Goal: Information Seeking & Learning: Understand process/instructions

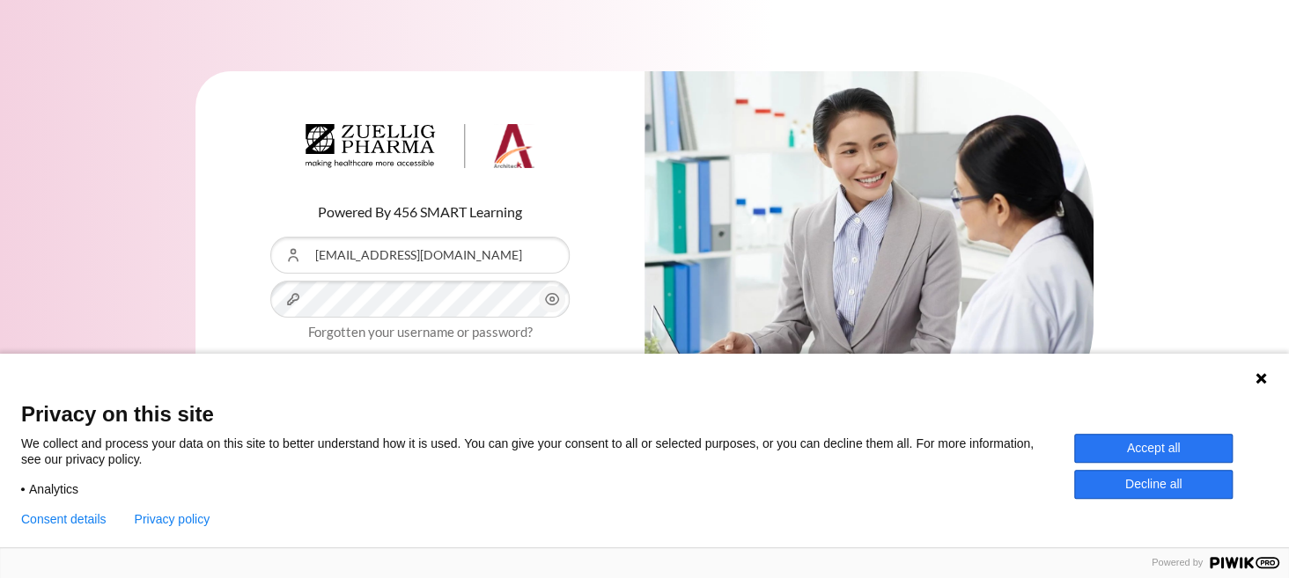
click at [1105, 451] on button "Accept all" at bounding box center [1153, 448] width 158 height 29
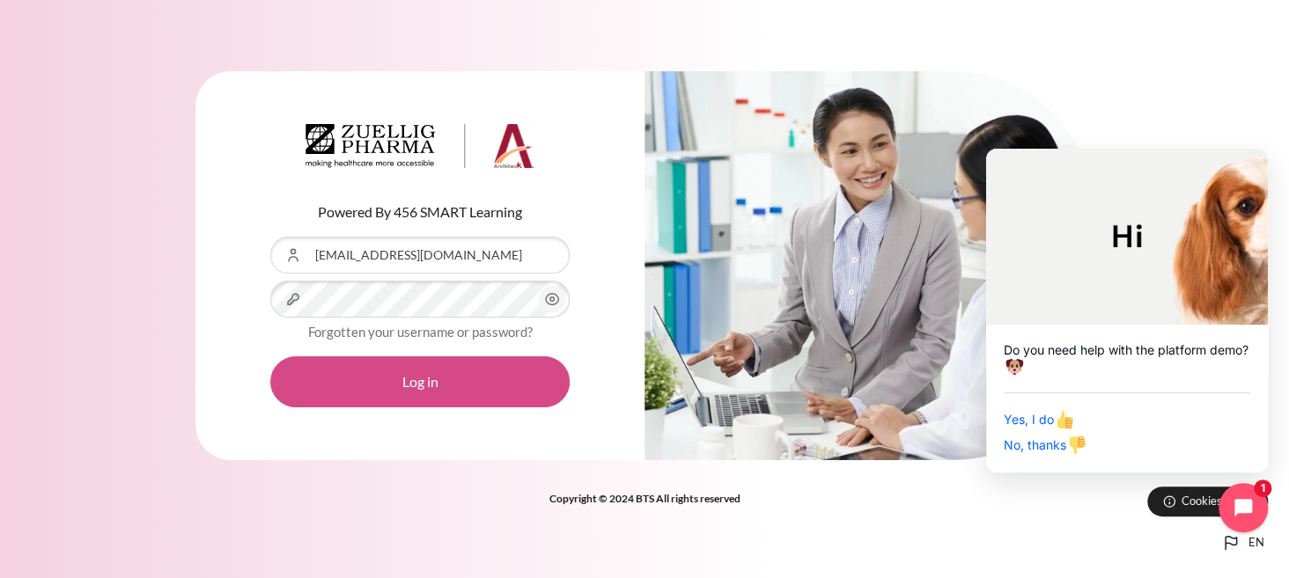
click at [364, 378] on button "Log in" at bounding box center [419, 382] width 299 height 51
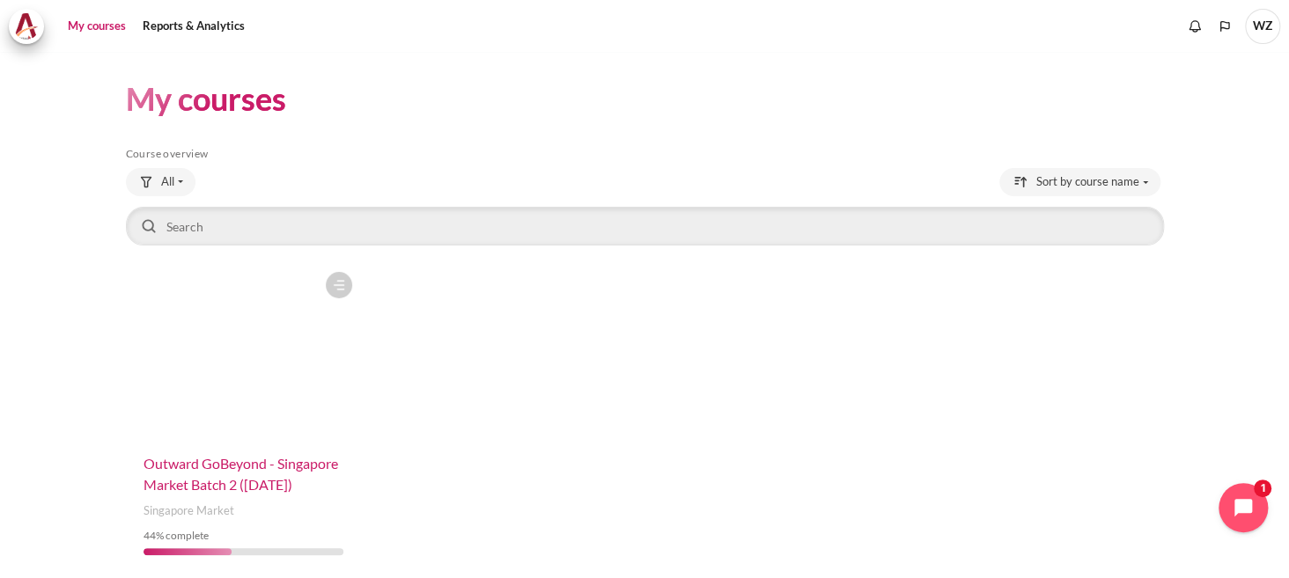
click at [268, 465] on span "Outward GoBeyond - Singapore Market Batch 2 (Sep 2025)" at bounding box center [241, 474] width 195 height 38
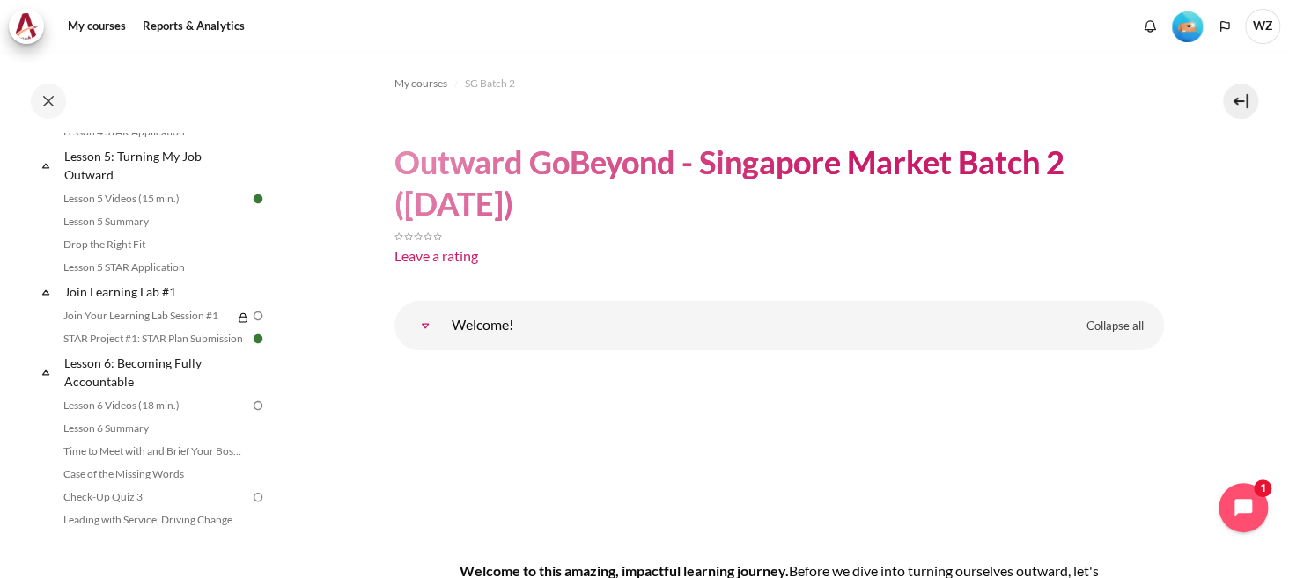
scroll to position [791, 0]
click at [127, 347] on link "STAR Project #1: STAR Plan Submission" at bounding box center [154, 336] width 192 height 21
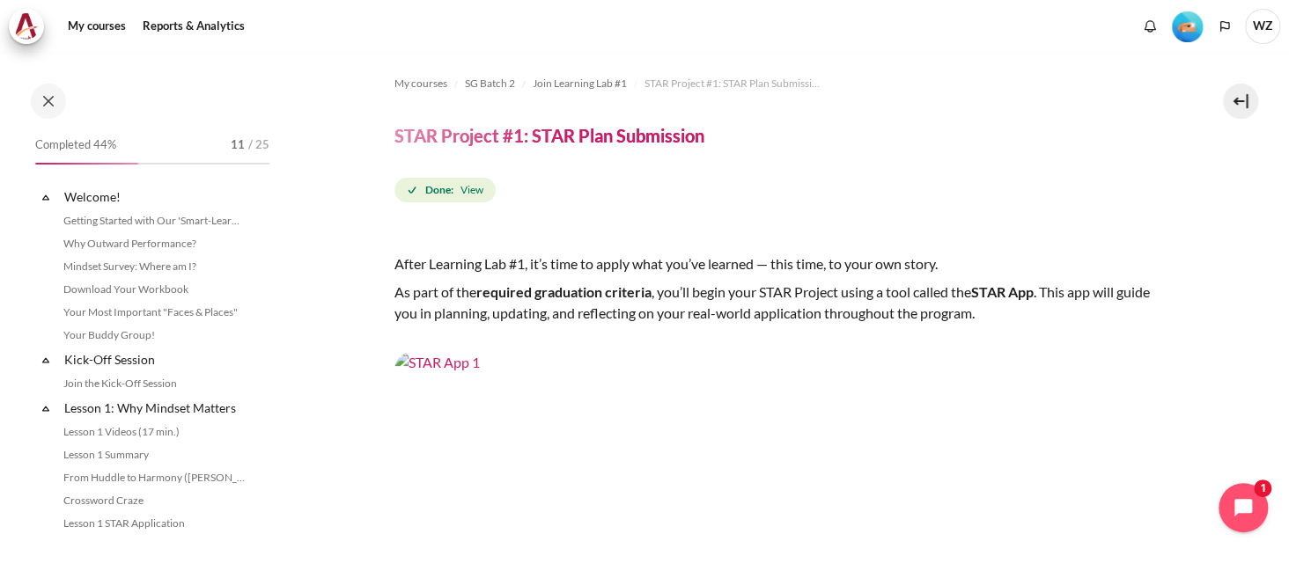
scroll to position [815, 0]
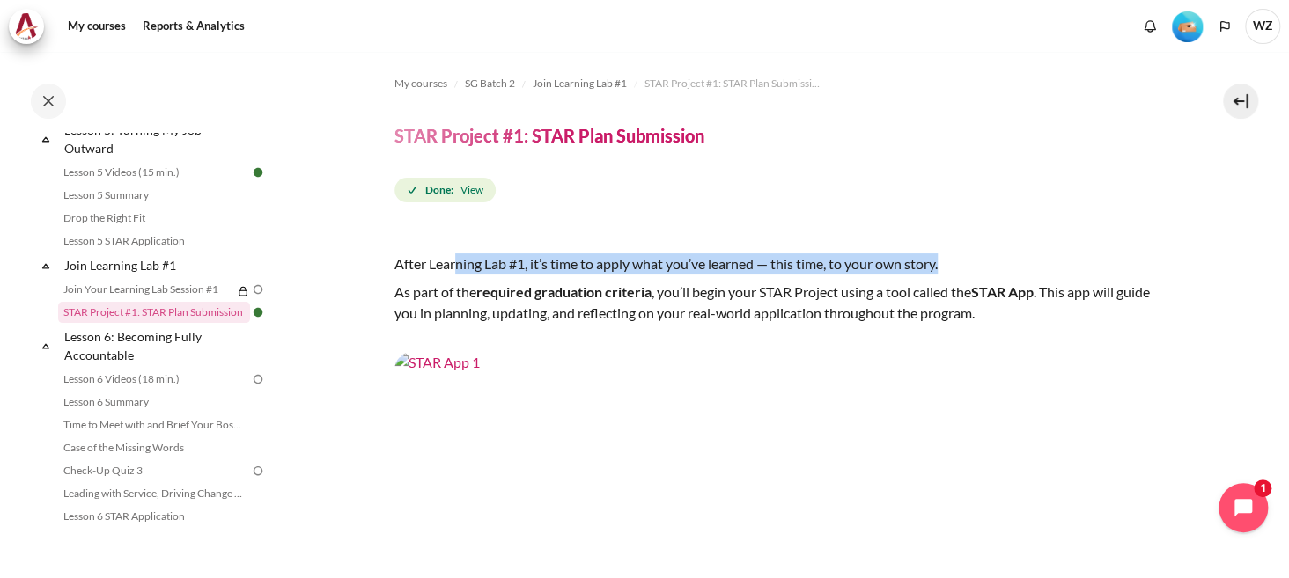
drag, startPoint x: 458, startPoint y: 265, endPoint x: 1059, endPoint y: 270, distance: 601.3
click at [1059, 270] on p "After Learning Lab #1, it’s time to apply what you’ve learned — this time, to y…" at bounding box center [778, 264] width 769 height 21
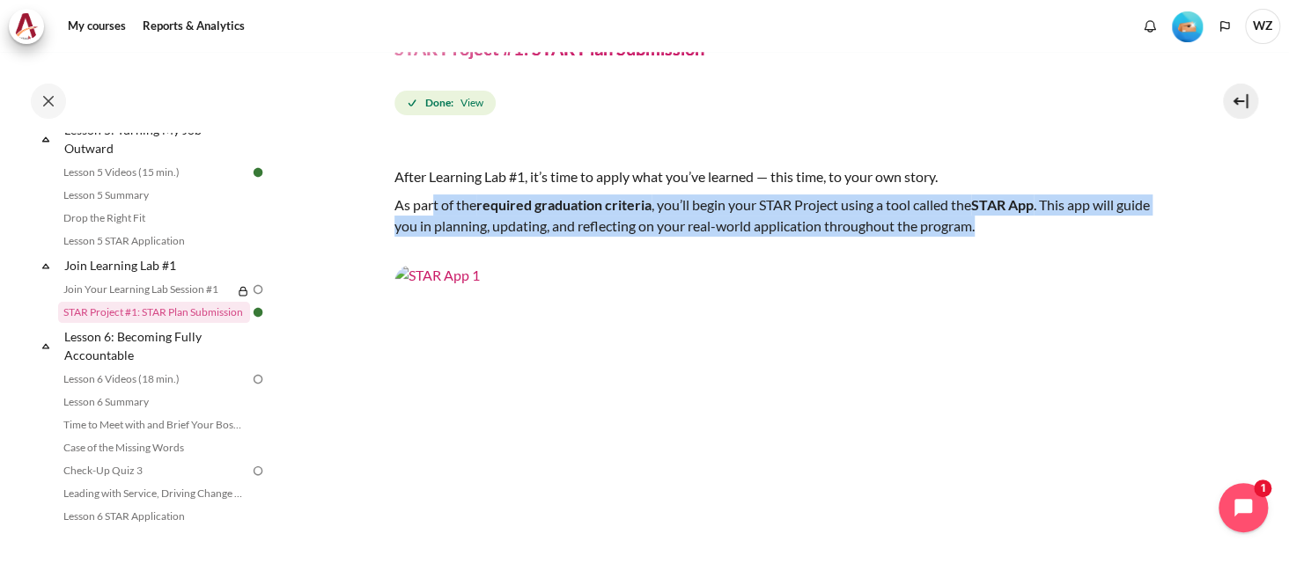
drag, startPoint x: 431, startPoint y: 209, endPoint x: 1068, endPoint y: 217, distance: 637.5
click at [1068, 217] on p "As part of the required graduation criteria , you’ll begin your STAR Project us…" at bounding box center [778, 216] width 769 height 42
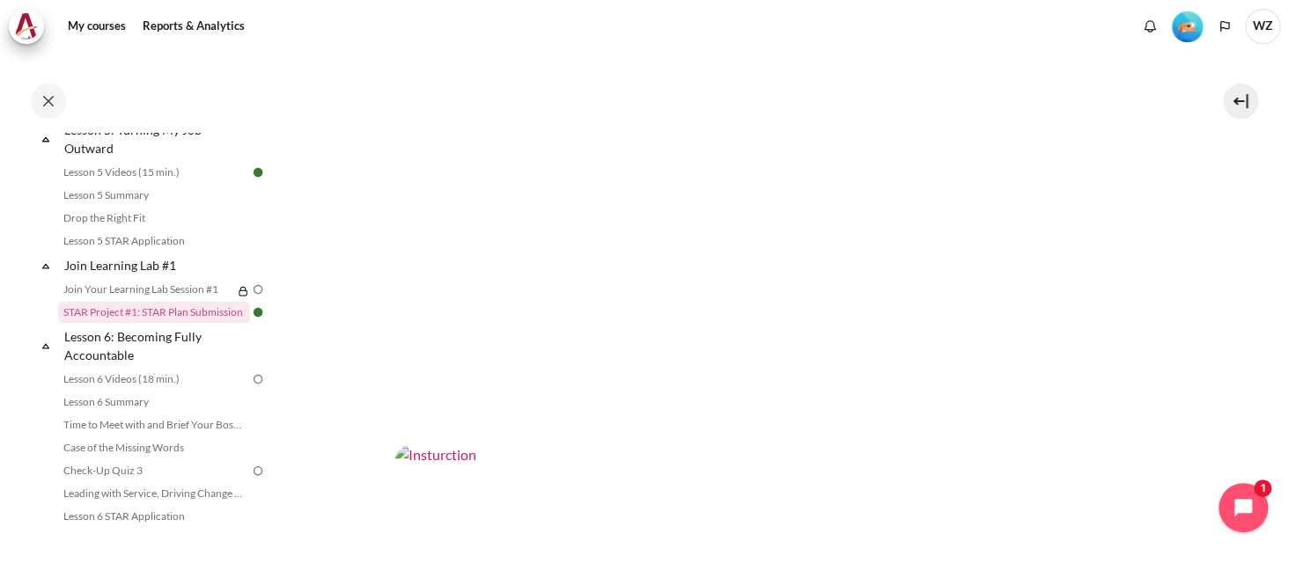
scroll to position [352, 0]
click at [750, 291] on img "Content" at bounding box center [778, 216] width 769 height 433
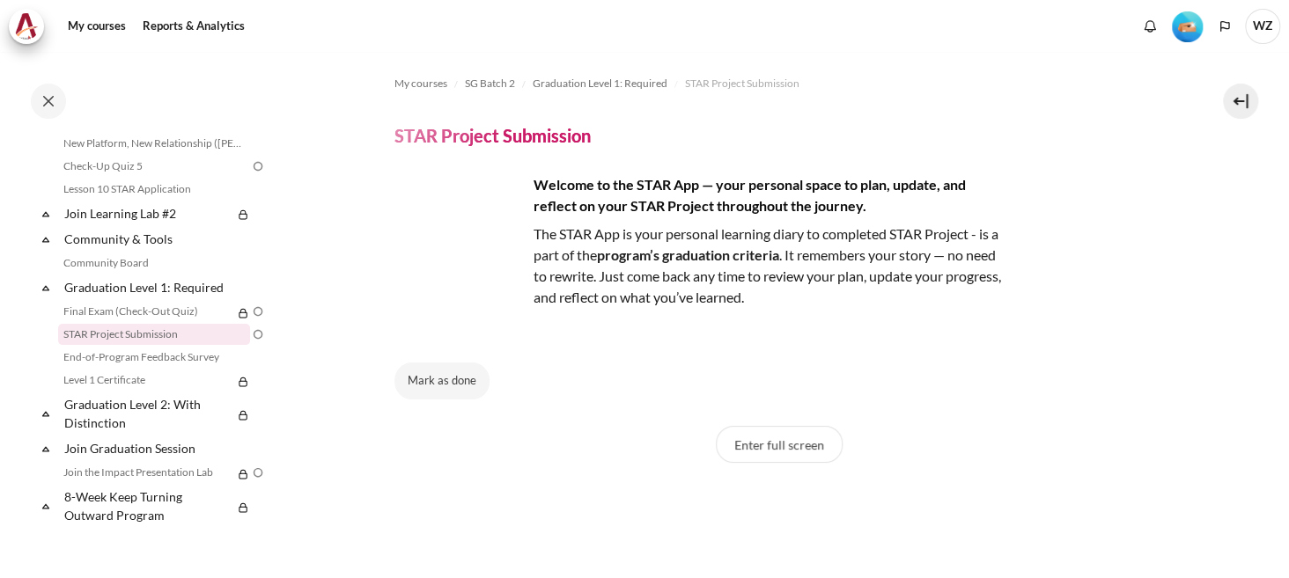
click at [693, 253] on strong "program’s graduation criteria" at bounding box center [688, 255] width 182 height 17
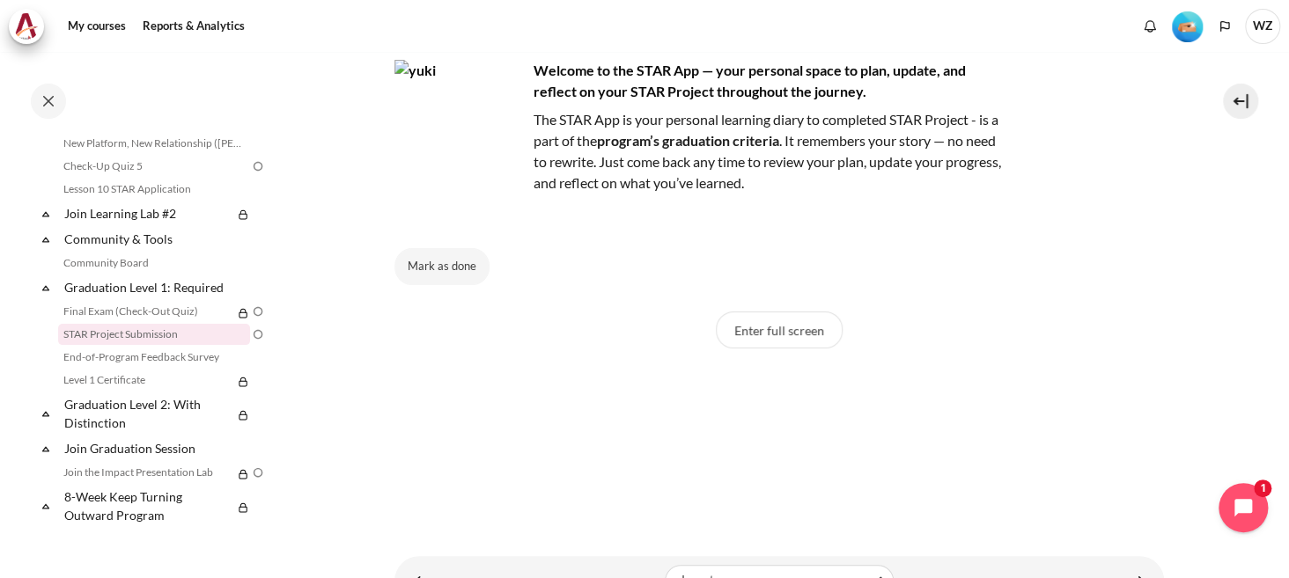
scroll to position [63, 0]
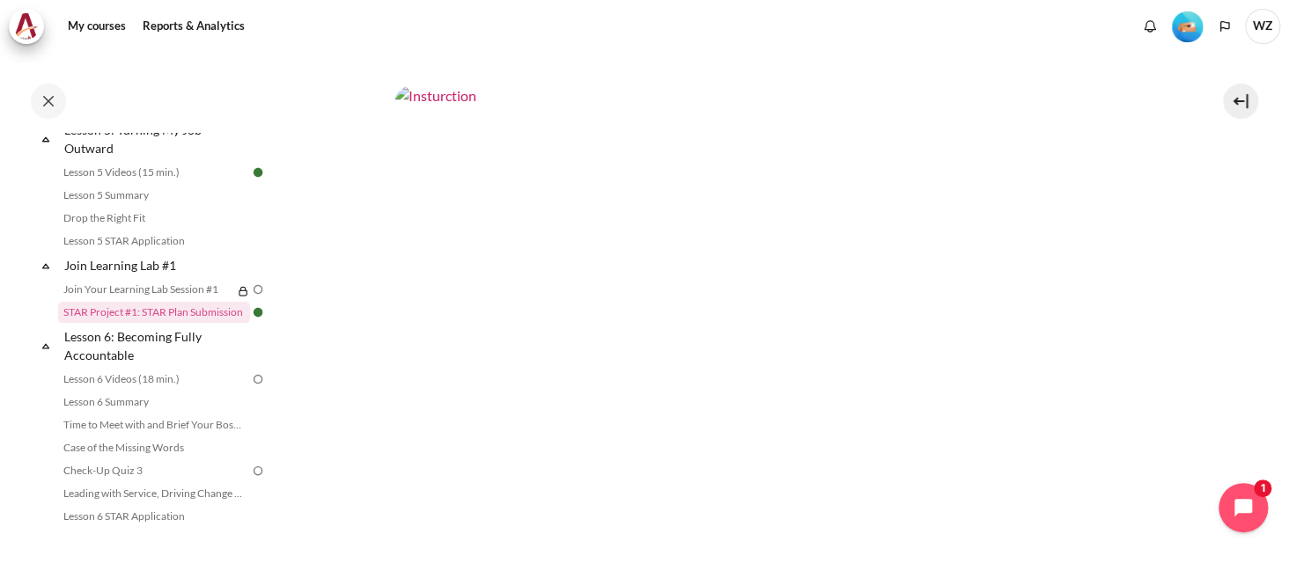
scroll to position [704, 0]
